Goal: Information Seeking & Learning: Compare options

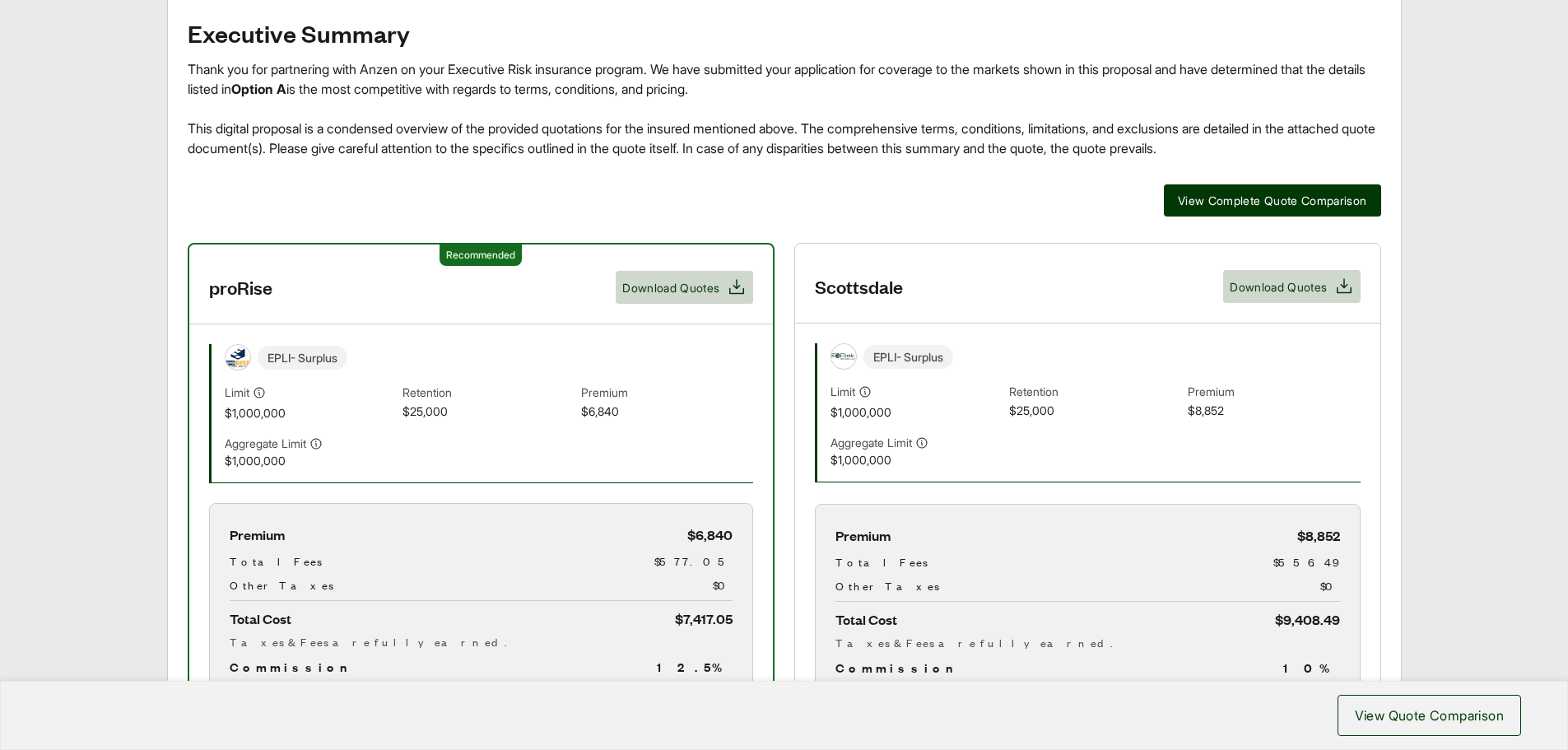
scroll to position [247, 0]
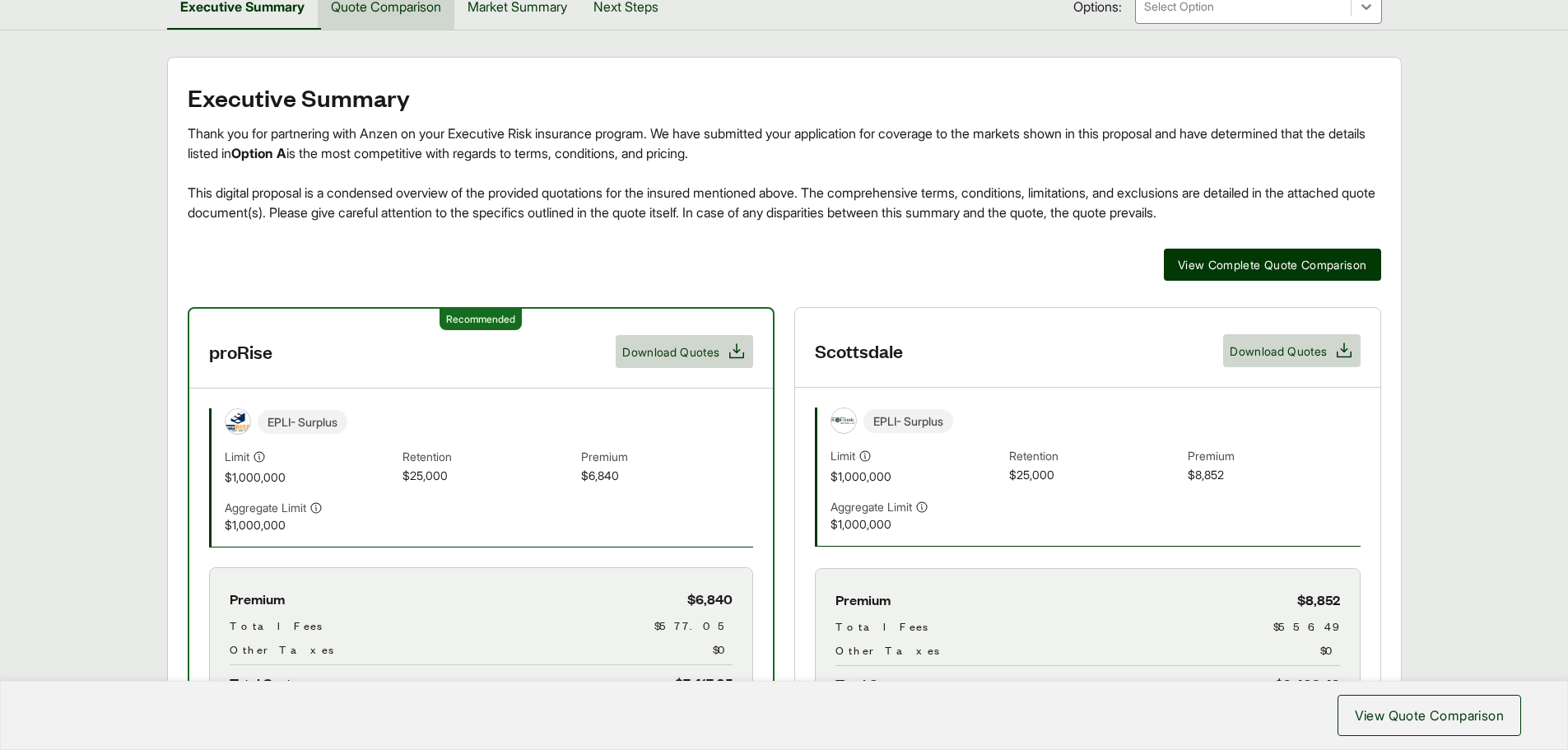
click at [393, 8] on button "Quote Comparison" at bounding box center [385, 6] width 136 height 46
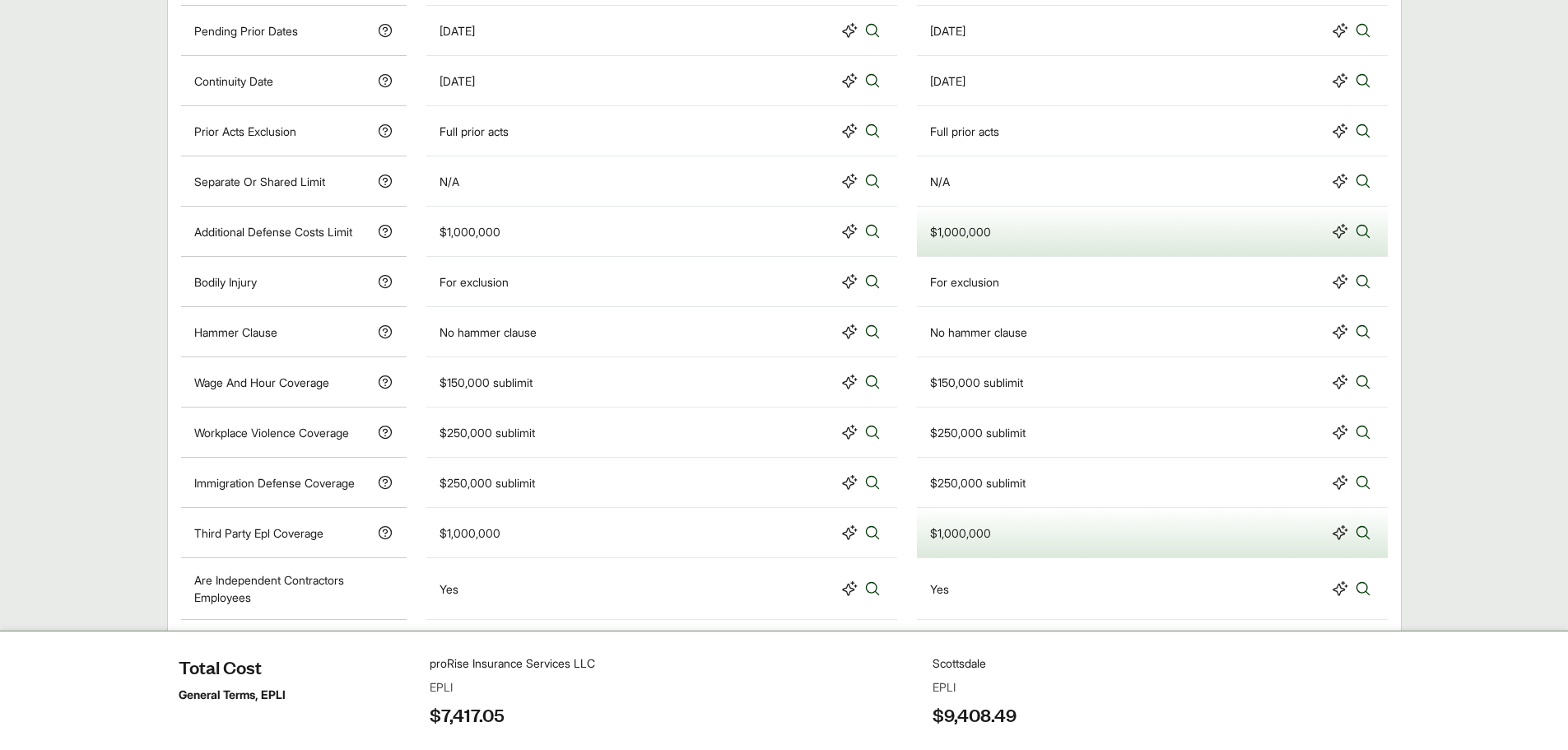
scroll to position [1143, 0]
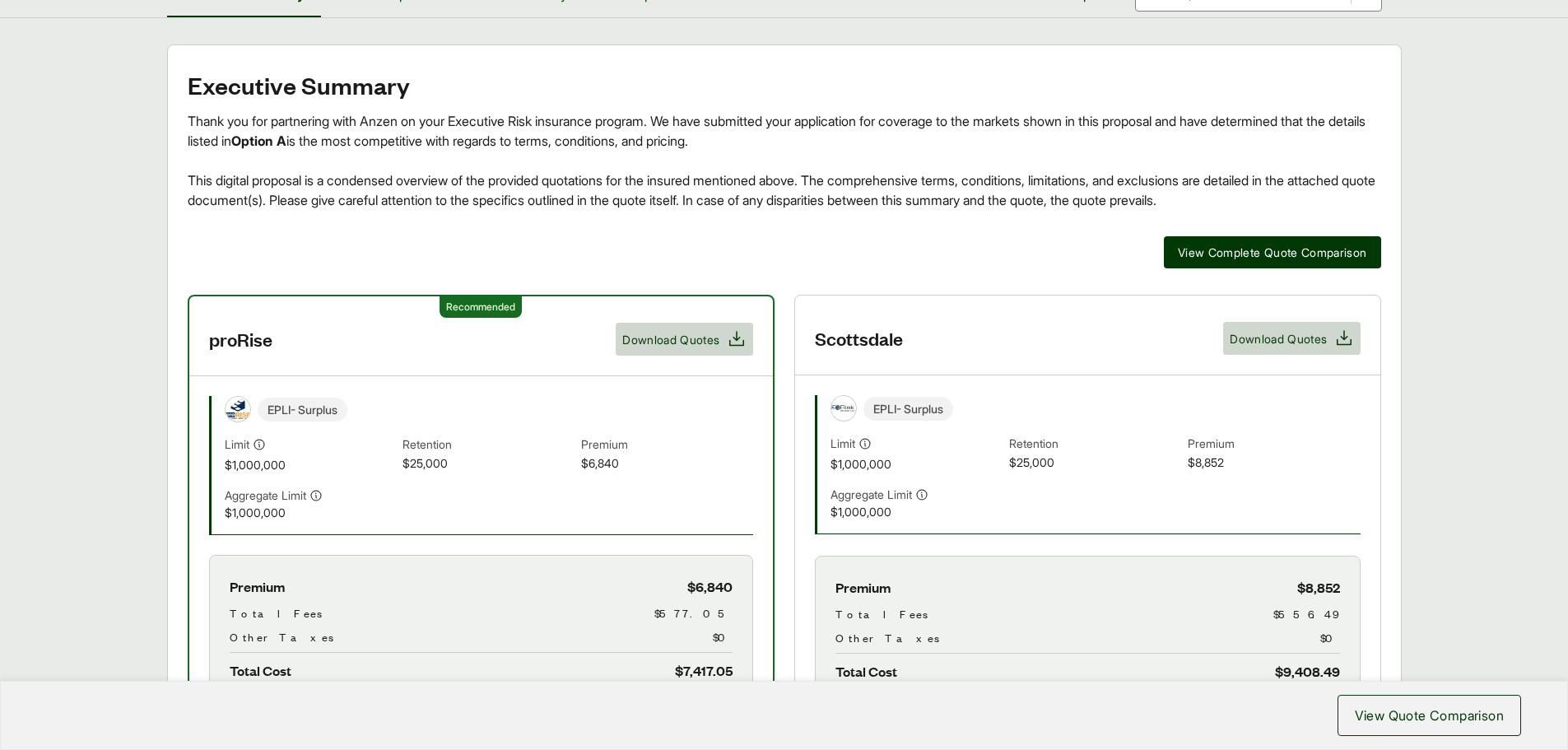
scroll to position [164, 0]
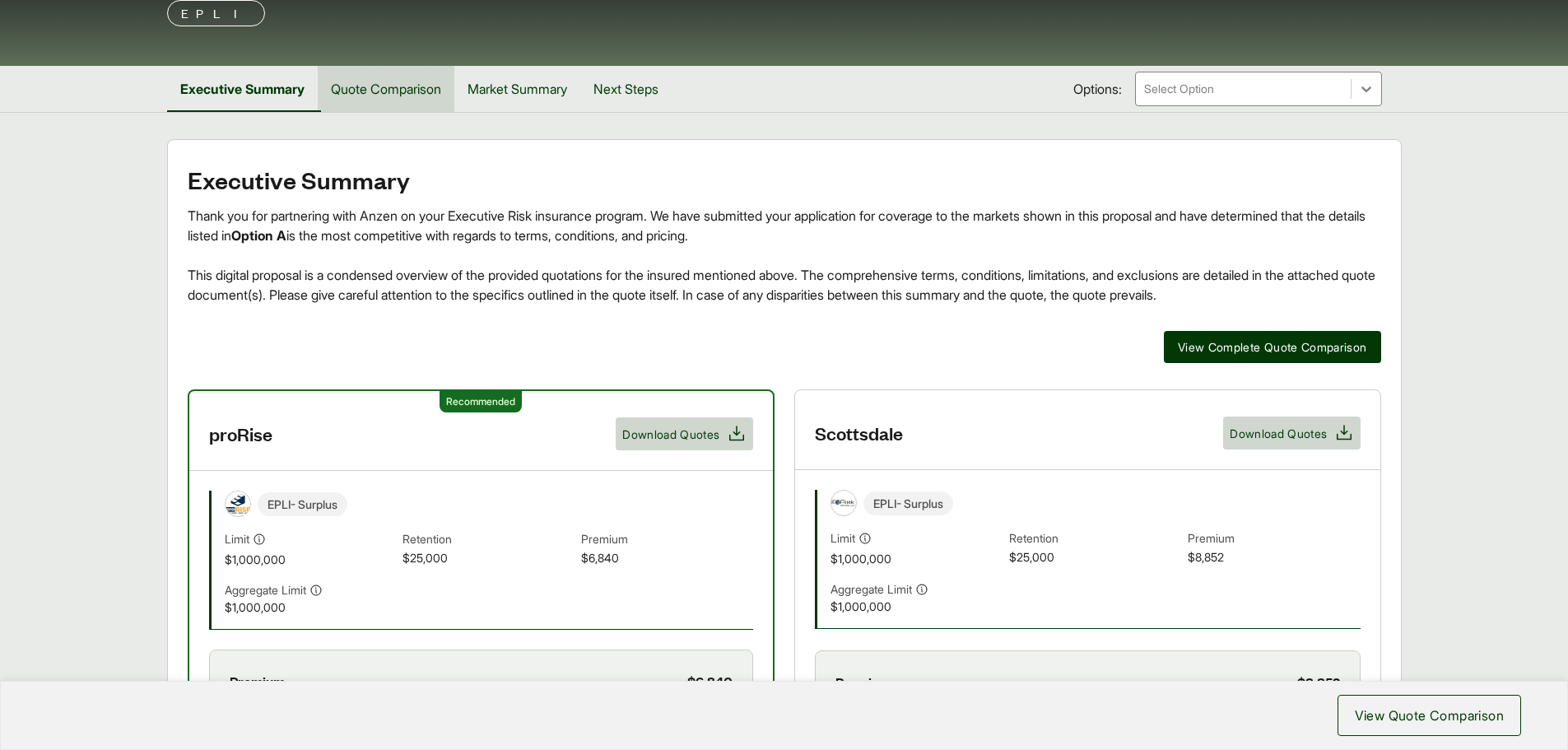
click at [416, 94] on button "Quote Comparison" at bounding box center [385, 89] width 136 height 46
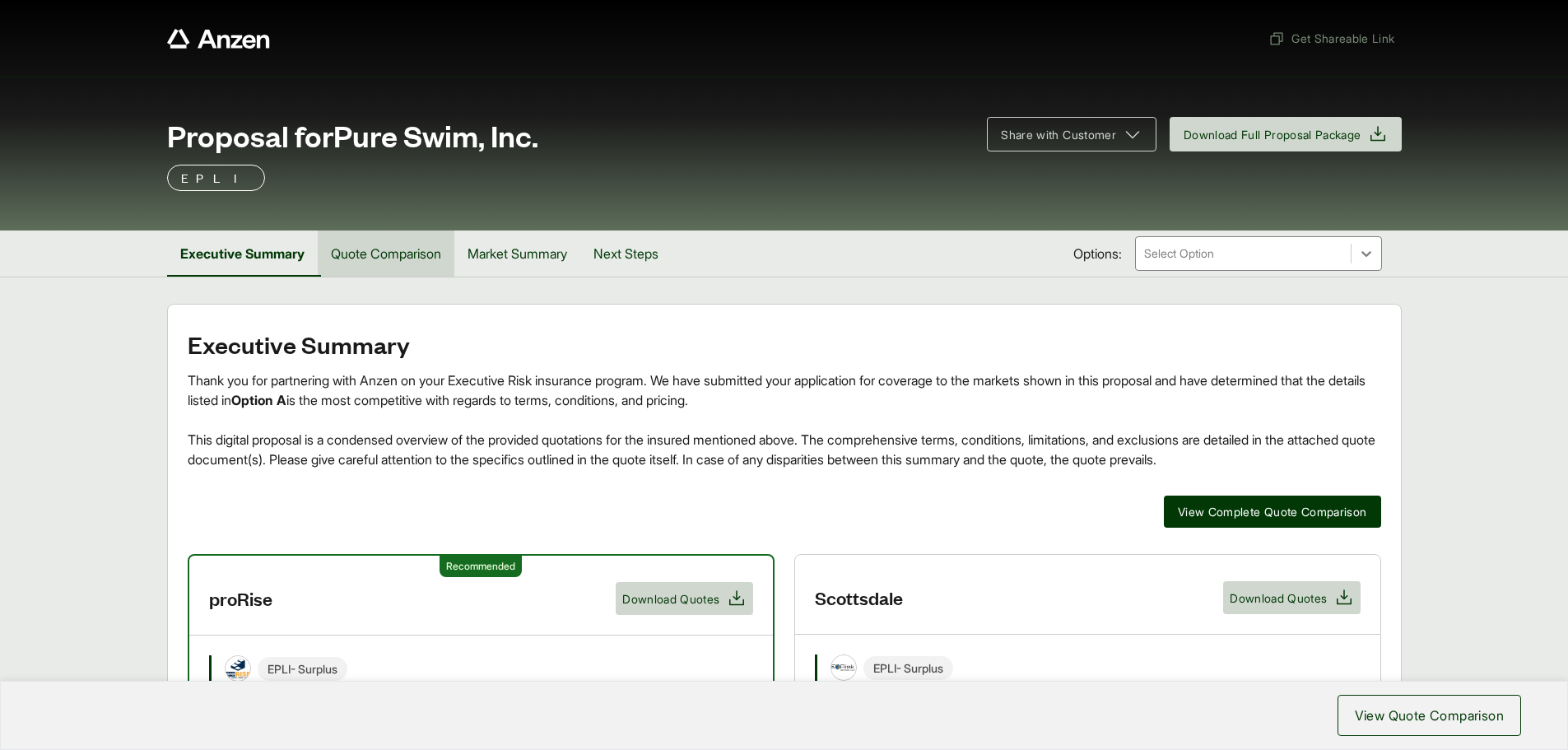
click at [380, 260] on button "Quote Comparison" at bounding box center [385, 254] width 136 height 46
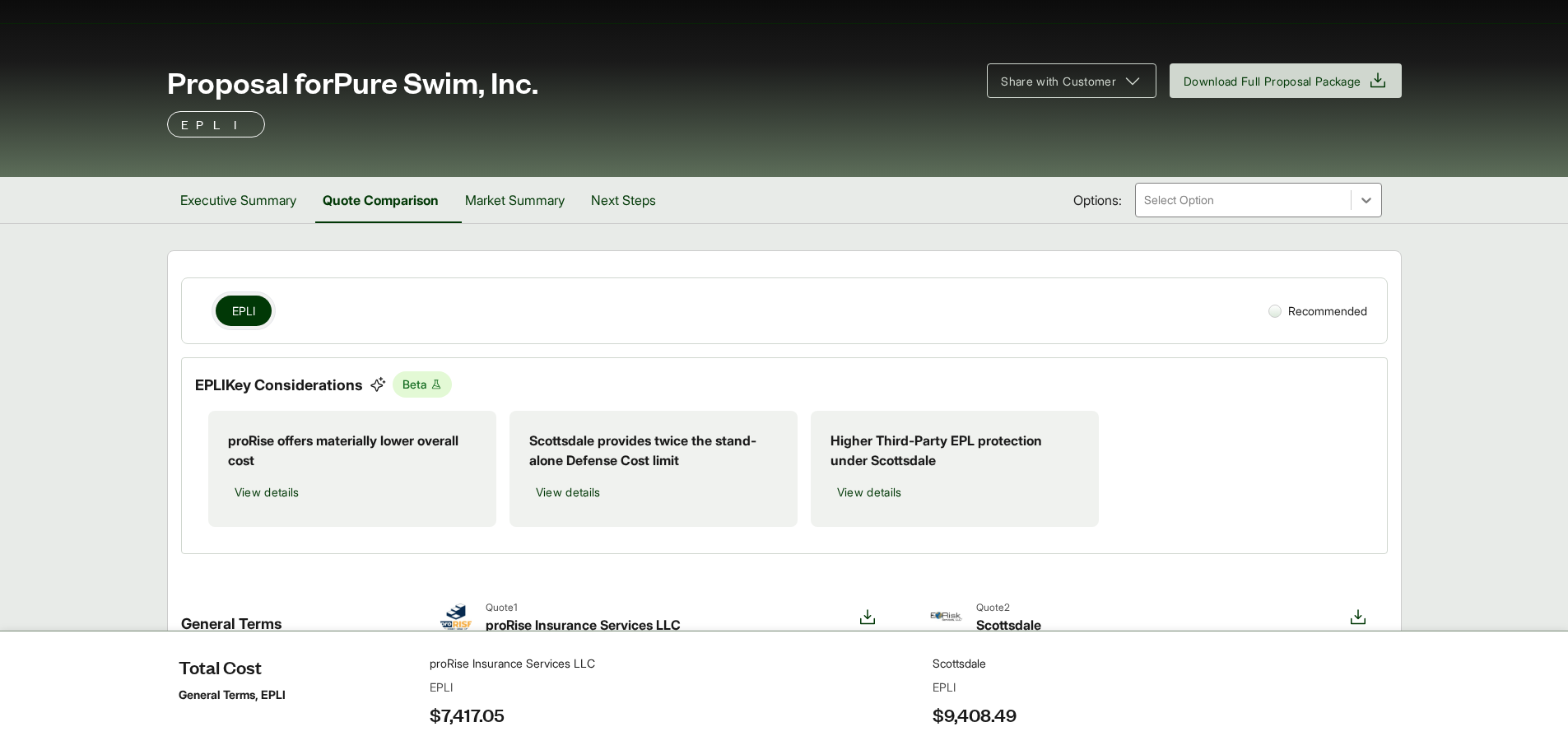
scroll to position [83, 0]
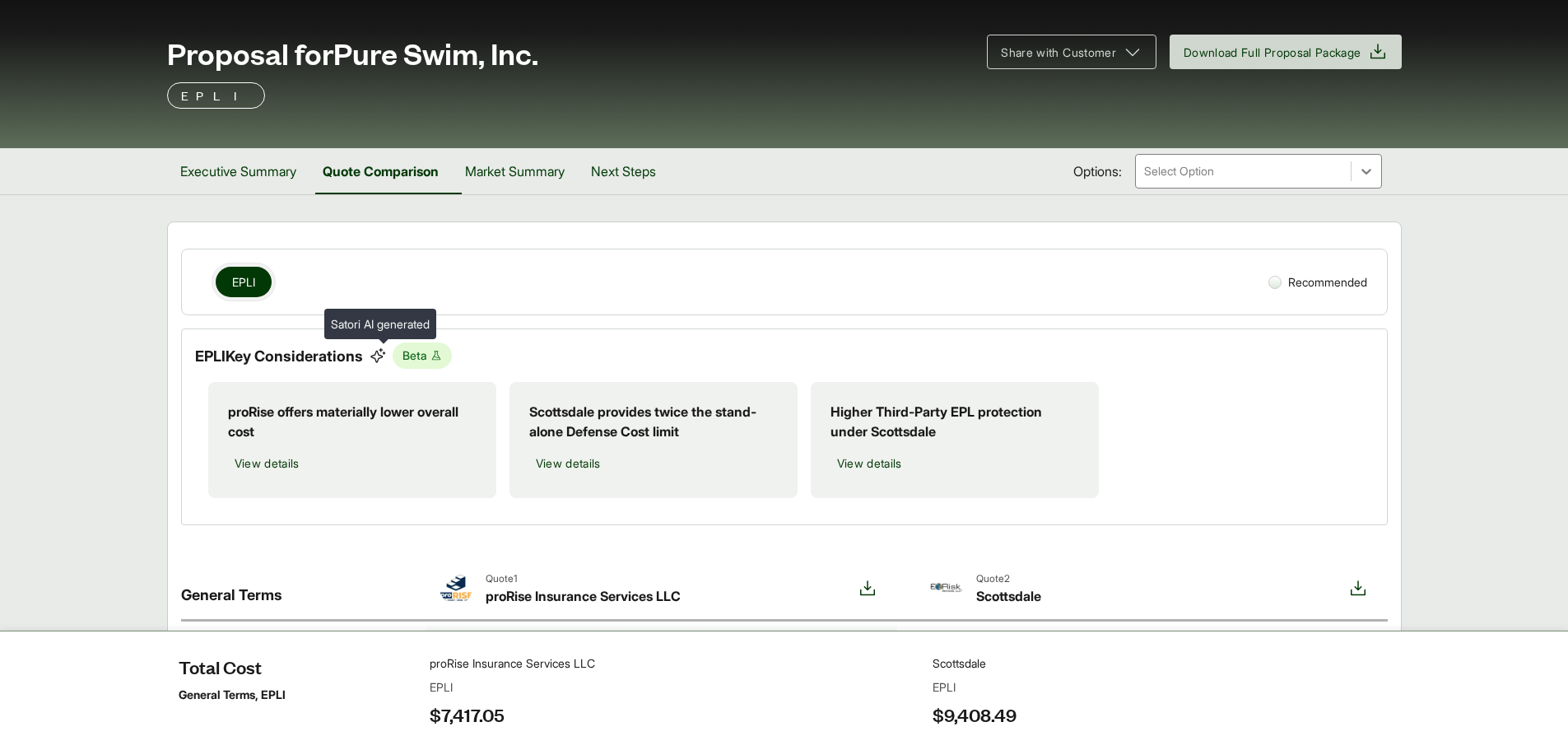
click at [385, 355] on icon at bounding box center [377, 356] width 15 height 15
click at [560, 464] on span "View details" at bounding box center [567, 463] width 65 height 17
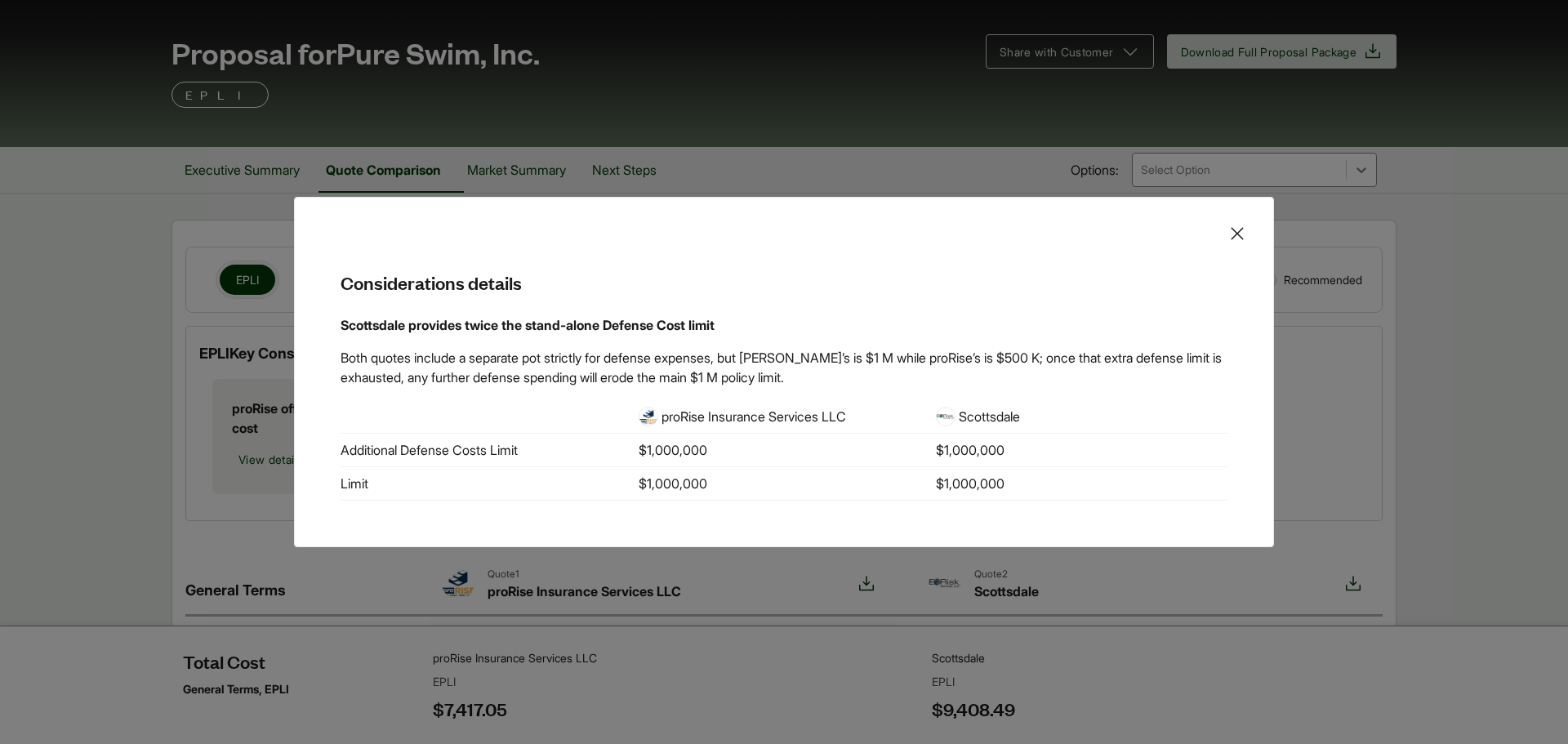
click at [1237, 232] on icon at bounding box center [1237, 234] width 20 height 20
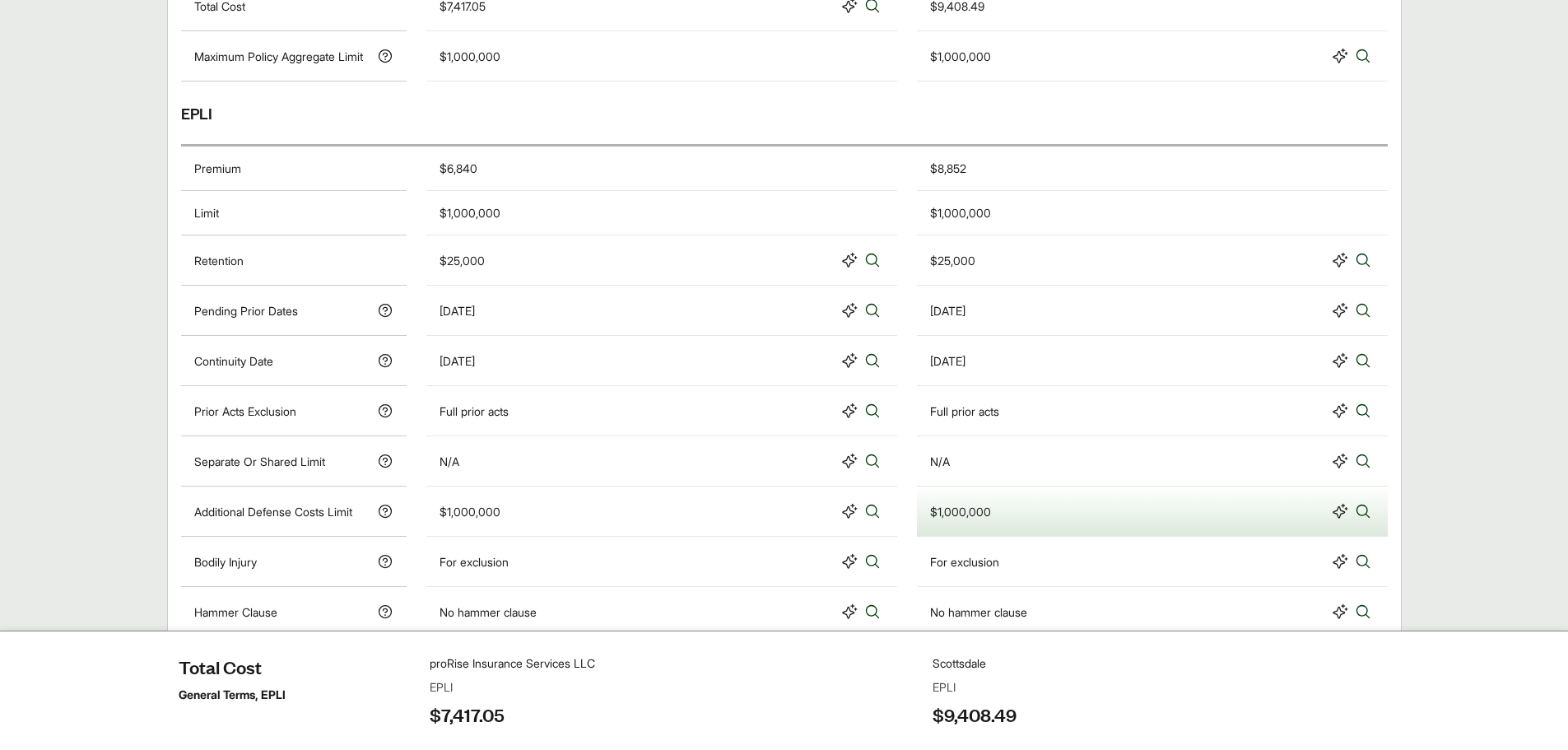
scroll to position [906, 0]
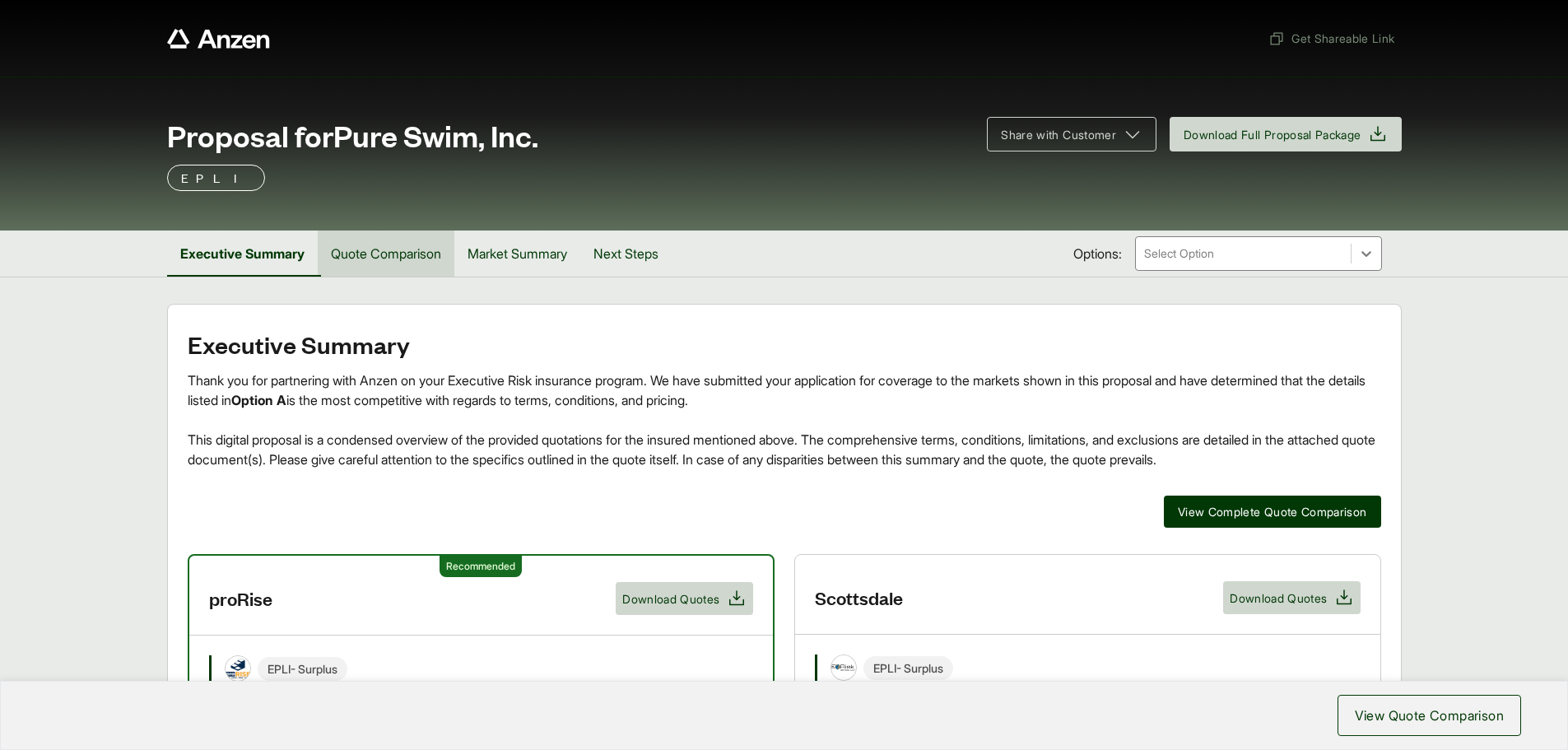
click at [388, 259] on button "Quote Comparison" at bounding box center [385, 254] width 136 height 46
click at [369, 262] on button "Quote Comparison" at bounding box center [385, 254] width 136 height 46
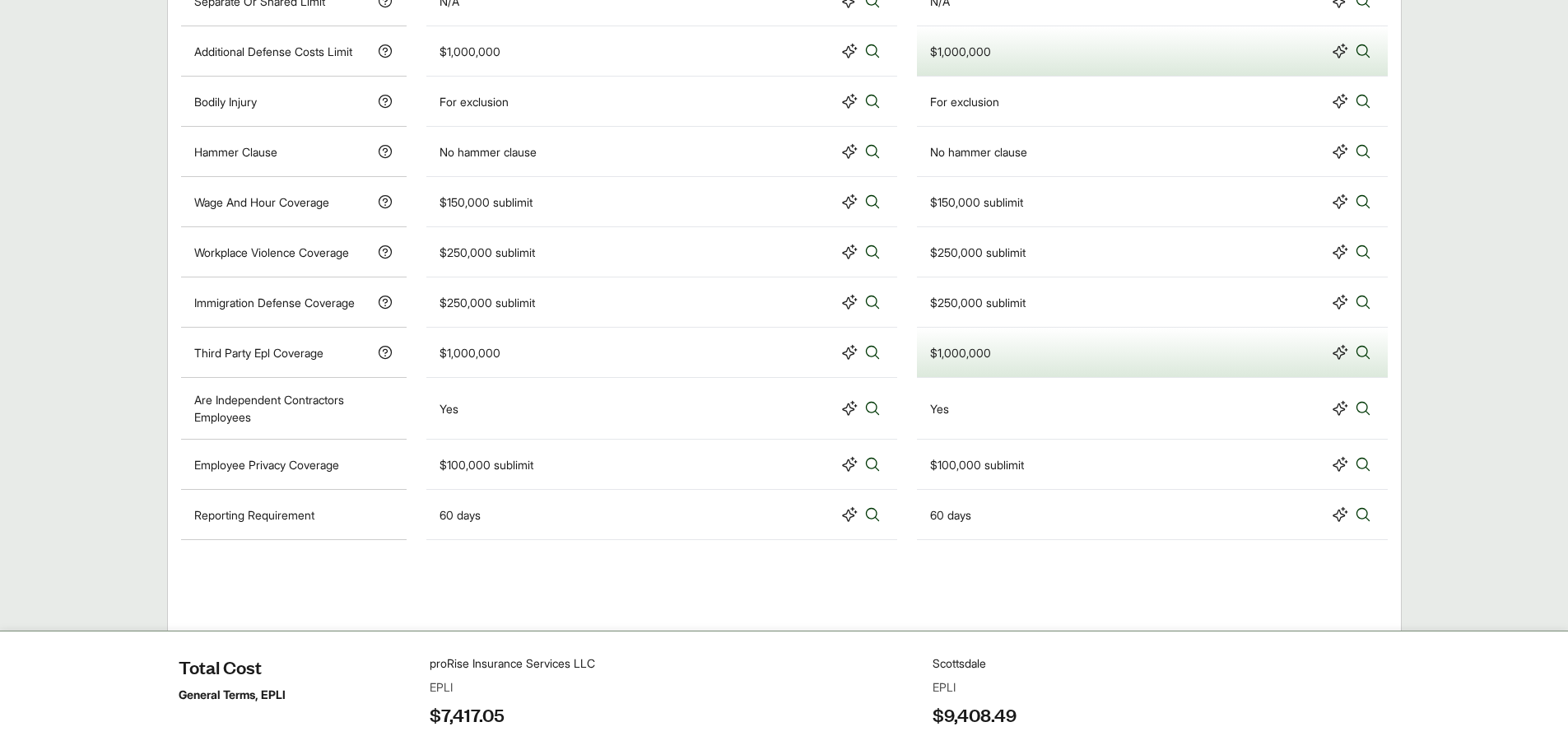
scroll to position [1086, 0]
